Goal: Task Accomplishment & Management: Manage account settings

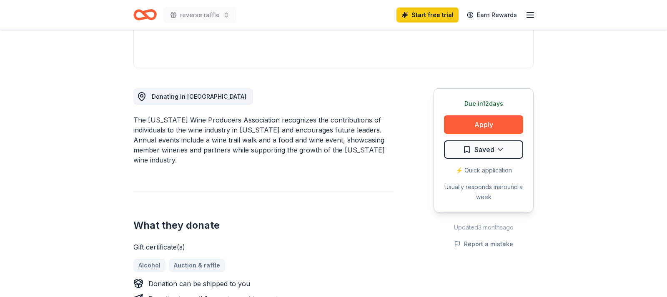
scroll to position [212, 0]
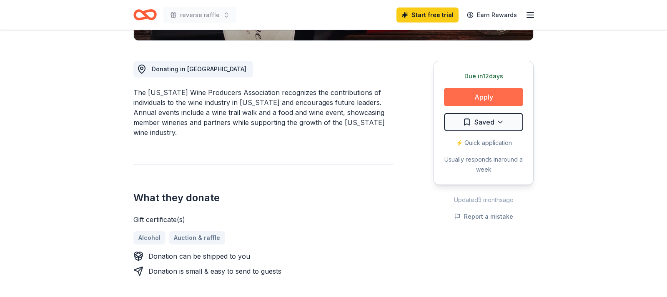
click at [481, 96] on button "Apply" at bounding box center [483, 97] width 79 height 18
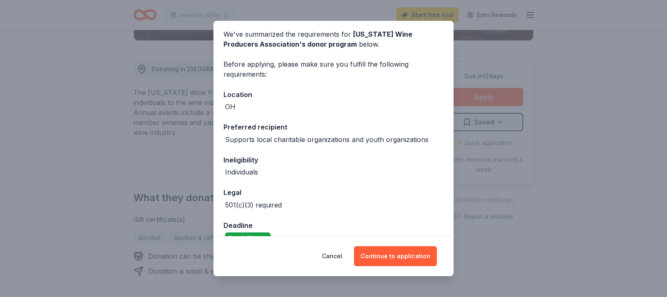
scroll to position [50, 0]
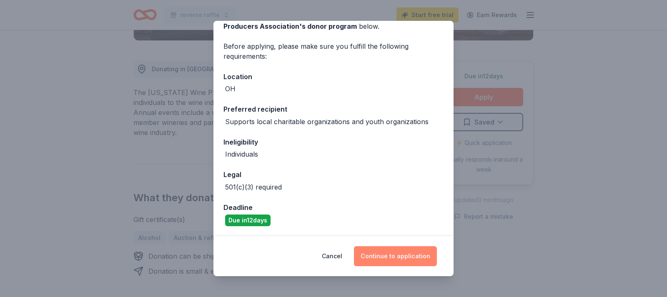
click at [399, 257] on button "Continue to application" at bounding box center [395, 256] width 83 height 20
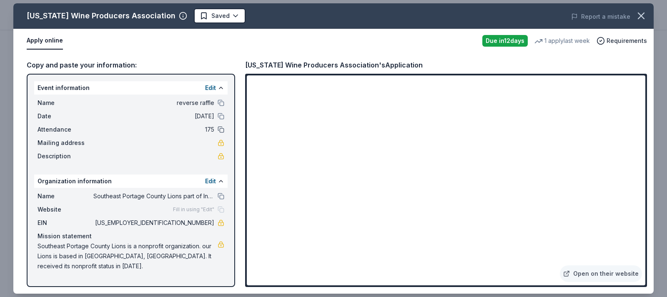
click at [219, 130] on button at bounding box center [220, 129] width 7 height 7
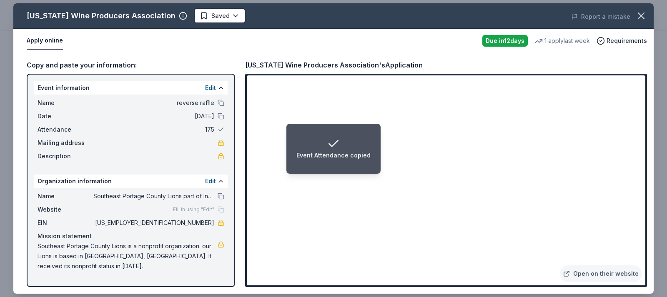
click at [212, 131] on span "175" at bounding box center [153, 130] width 121 height 10
drag, startPoint x: 212, startPoint y: 130, endPoint x: 206, endPoint y: 131, distance: 6.0
click at [212, 130] on span "175" at bounding box center [153, 130] width 121 height 10
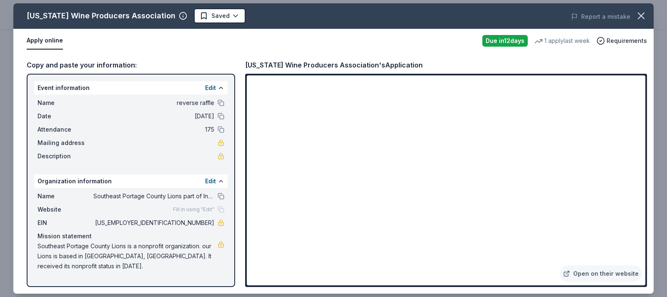
click at [61, 129] on span "Attendance" at bounding box center [65, 130] width 56 height 10
click at [211, 179] on button "Edit" at bounding box center [210, 181] width 11 height 10
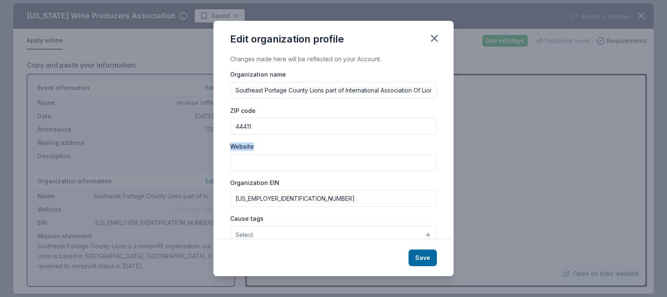
click at [175, 155] on div "Edit organization profile Changes made here will be reflected on your Account. …" at bounding box center [333, 148] width 667 height 297
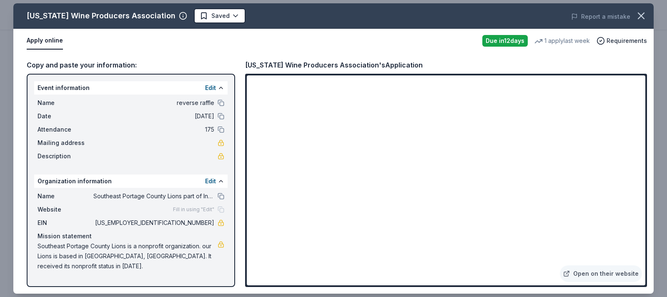
click at [220, 83] on div "Edit" at bounding box center [214, 88] width 19 height 10
click at [220, 87] on button at bounding box center [220, 88] width 7 height 7
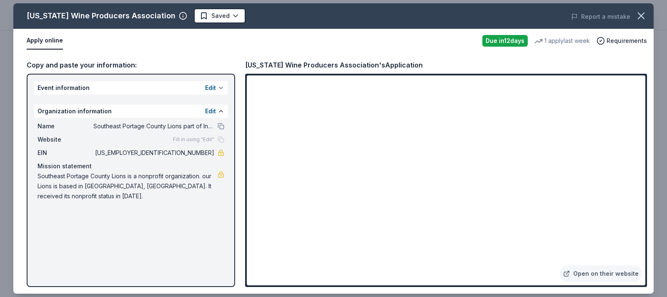
click at [220, 89] on button at bounding box center [220, 88] width 7 height 7
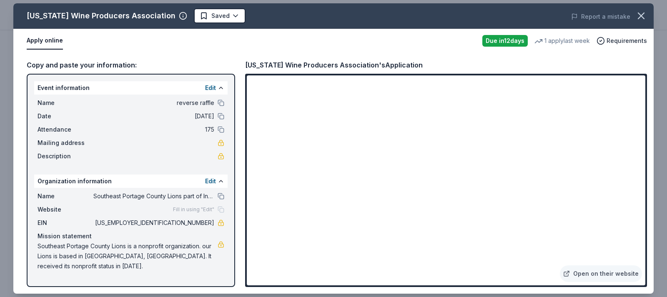
click at [207, 116] on span "[DATE]" at bounding box center [153, 116] width 121 height 10
click at [212, 129] on span "175" at bounding box center [153, 130] width 121 height 10
click at [219, 129] on button at bounding box center [220, 129] width 7 height 7
click at [217, 128] on div "Attendance 175" at bounding box center [130, 130] width 187 height 10
click at [215, 88] on button "Edit" at bounding box center [210, 88] width 11 height 10
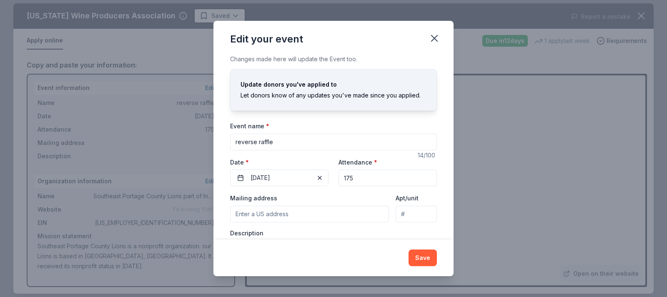
click at [360, 178] on input "175" at bounding box center [387, 178] width 98 height 17
type input "150"
click at [425, 258] on button "Save" at bounding box center [422, 258] width 28 height 17
click at [435, 40] on icon "button" at bounding box center [434, 38] width 6 height 6
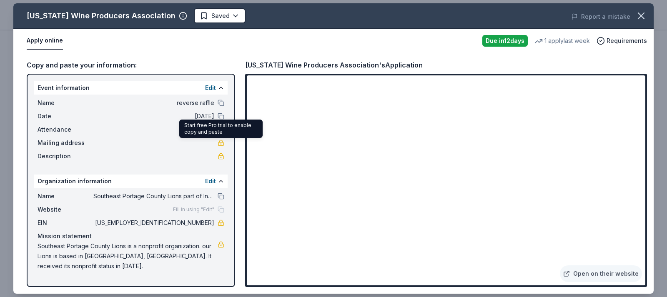
click at [219, 142] on link at bounding box center [220, 143] width 7 height 7
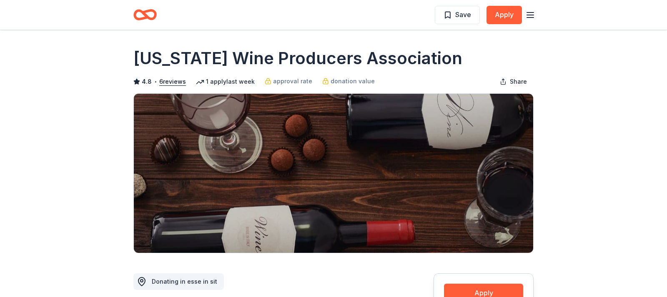
click at [527, 17] on icon "button" at bounding box center [530, 15] width 10 height 10
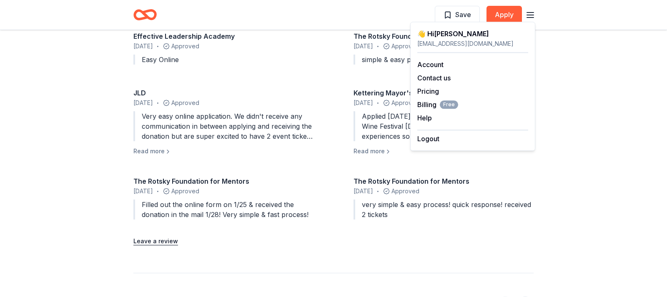
scroll to position [892, 0]
